Goal: Use online tool/utility: Utilize a website feature to perform a specific function

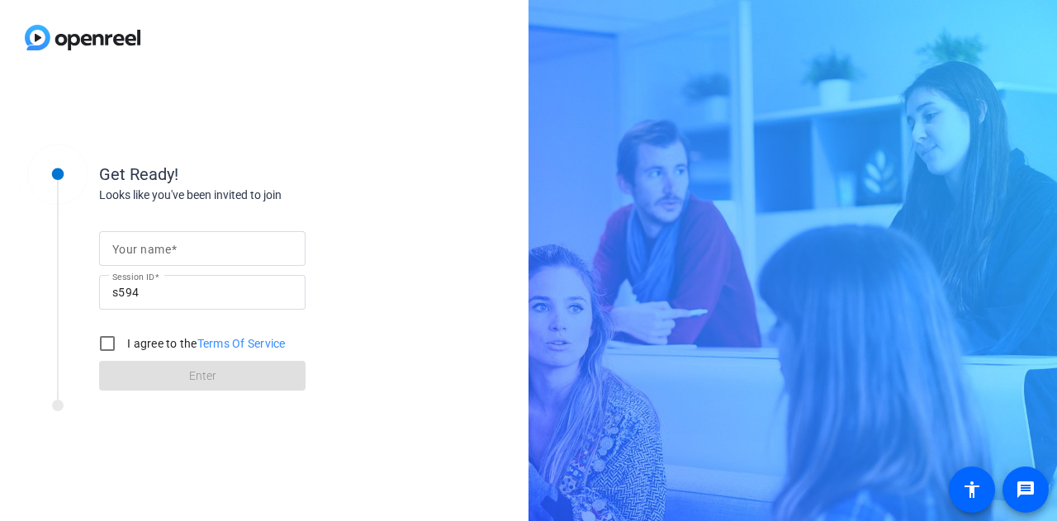
click at [260, 237] on div at bounding box center [202, 248] width 180 height 35
click at [255, 256] on input "Your name" at bounding box center [202, 249] width 180 height 20
type input "Gabby"
click at [149, 353] on div "I agree to the Terms Of Service" at bounding box center [188, 343] width 195 height 33
click at [151, 338] on label "I agree to the Terms Of Service" at bounding box center [205, 343] width 162 height 17
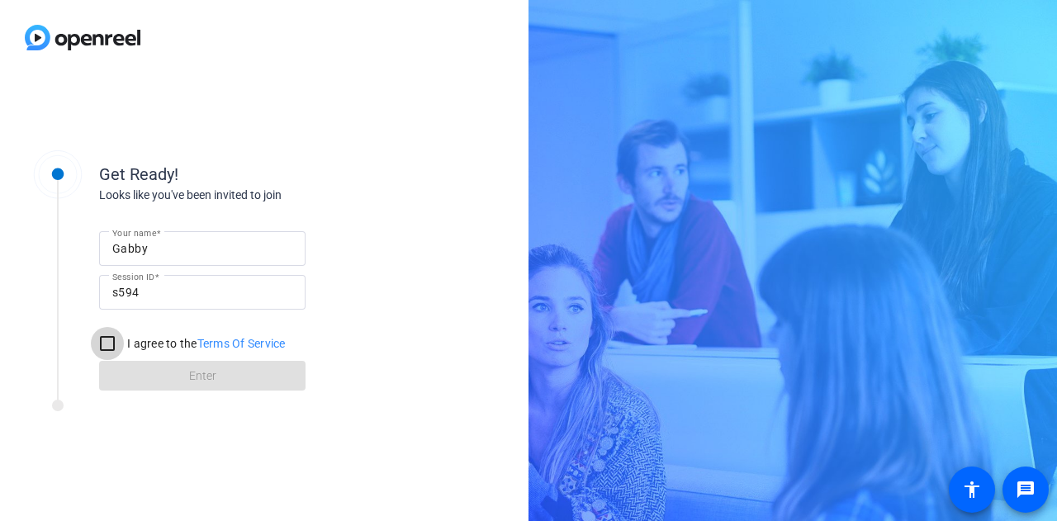
click at [124, 338] on input "I agree to the Terms Of Service" at bounding box center [107, 343] width 33 height 33
checkbox input "true"
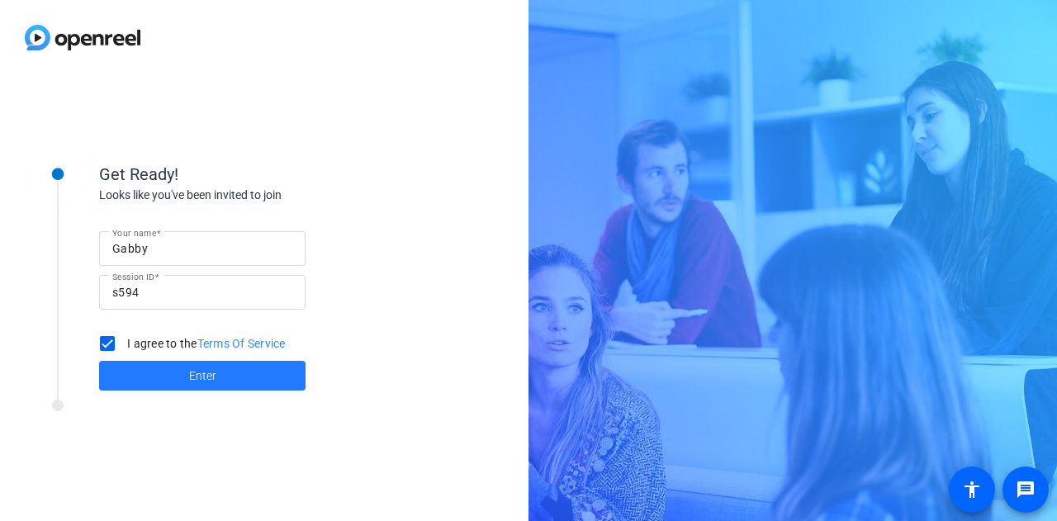
click at [146, 372] on span at bounding box center [202, 376] width 206 height 40
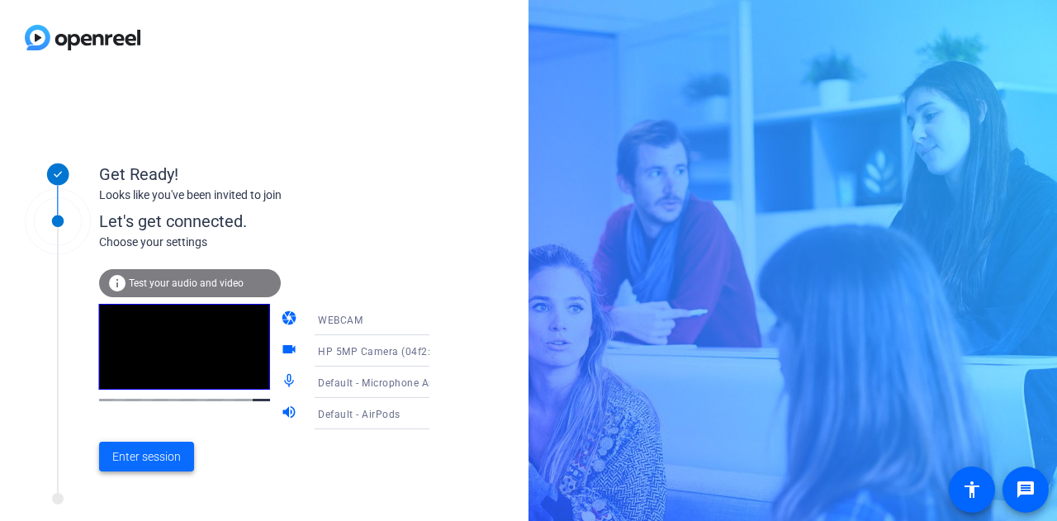
click at [155, 458] on span "Enter session" at bounding box center [146, 456] width 69 height 17
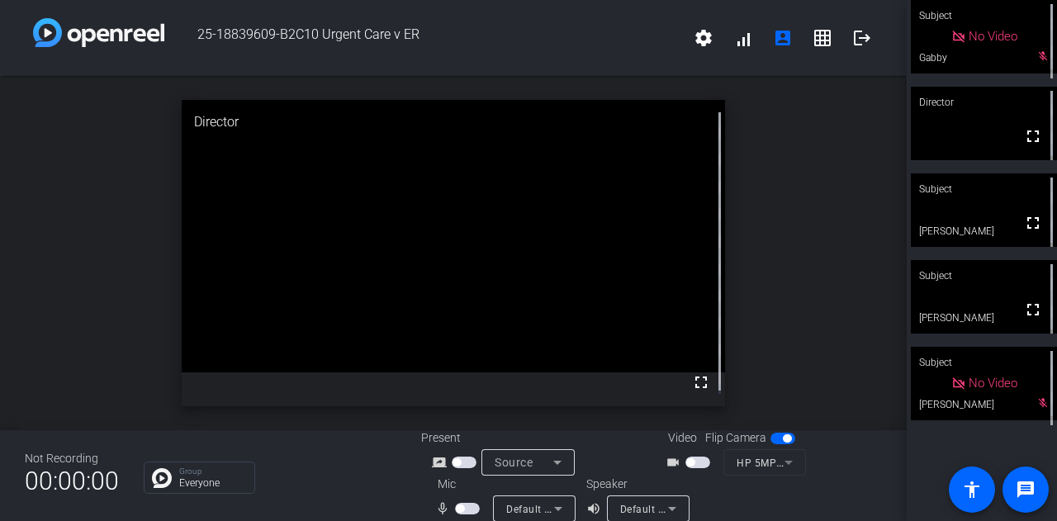
click at [694, 457] on span "button" at bounding box center [697, 463] width 25 height 12
click at [464, 509] on span "button" at bounding box center [467, 509] width 25 height 12
click at [467, 509] on span "button" at bounding box center [471, 508] width 8 height 8
click at [685, 462] on span "button" at bounding box center [697, 463] width 25 height 12
click at [1014, 283] on div "Subject" at bounding box center [984, 275] width 146 height 31
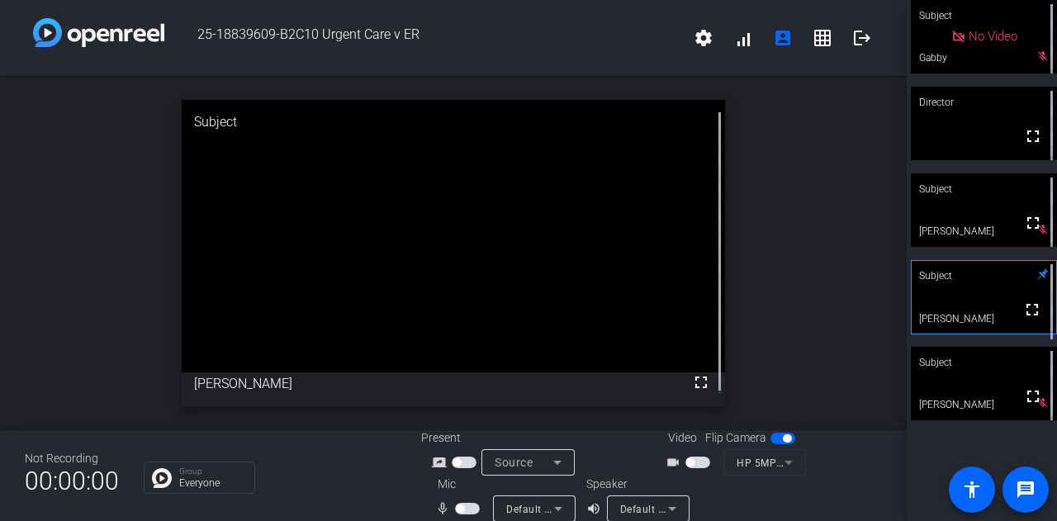
click at [472, 511] on span "button" at bounding box center [467, 509] width 25 height 12
click at [457, 509] on span "button" at bounding box center [467, 509] width 25 height 12
click at [470, 504] on span "button" at bounding box center [467, 509] width 25 height 12
click at [461, 507] on span "button" at bounding box center [467, 509] width 25 height 12
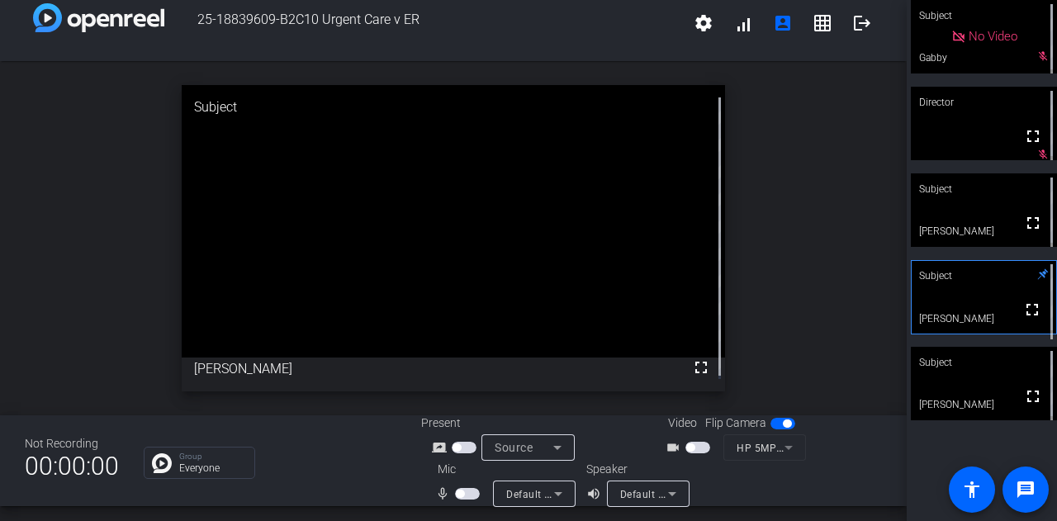
scroll to position [19, 0]
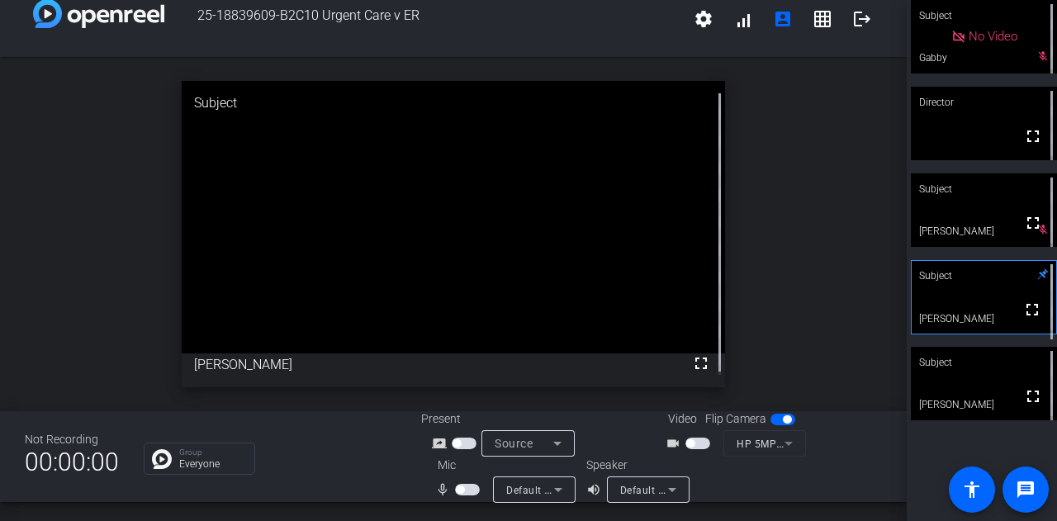
click at [465, 488] on span "button" at bounding box center [467, 490] width 25 height 12
click at [456, 490] on span "button" at bounding box center [467, 490] width 25 height 12
click at [472, 482] on mat-slide-toggle at bounding box center [469, 489] width 28 height 17
click at [462, 489] on span "button" at bounding box center [467, 490] width 25 height 12
click at [457, 489] on span "button" at bounding box center [467, 490] width 25 height 12
